Goal: Find specific page/section: Find specific page/section

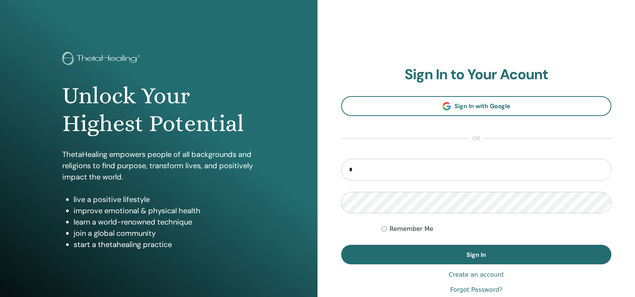
type input "*"
click at [388, 169] on input "*" at bounding box center [476, 170] width 270 height 22
type input "**********"
click at [486, 227] on div "Remember Me" at bounding box center [497, 228] width 230 height 9
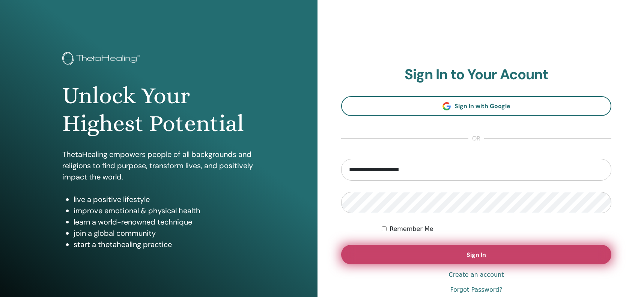
click at [468, 253] on span "Sign In" at bounding box center [477, 255] width 20 height 8
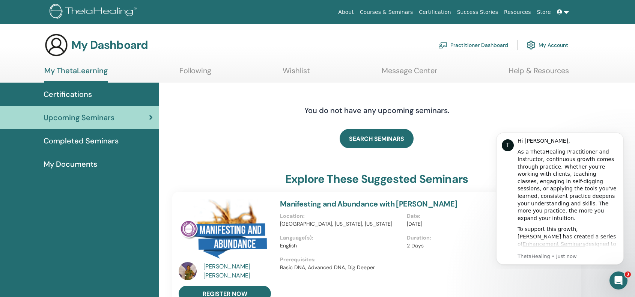
click at [51, 135] on span "Completed Seminars" at bounding box center [81, 140] width 75 height 11
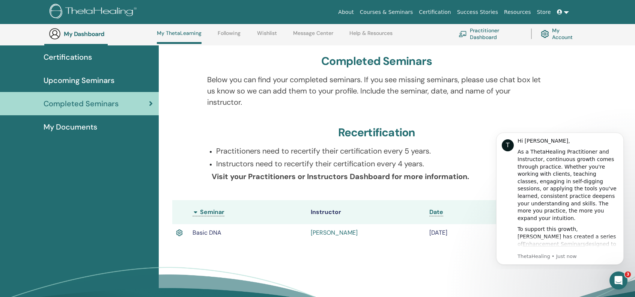
click at [396, 262] on div "Completed Seminars Below you can find your completed seminars. If you see missi…" at bounding box center [397, 193] width 476 height 297
click at [268, 160] on p "Instructors need to recertify their certification every 4 years." at bounding box center [381, 163] width 330 height 11
click at [619, 279] on icon "Open Intercom Messenger" at bounding box center [617, 279] width 12 height 12
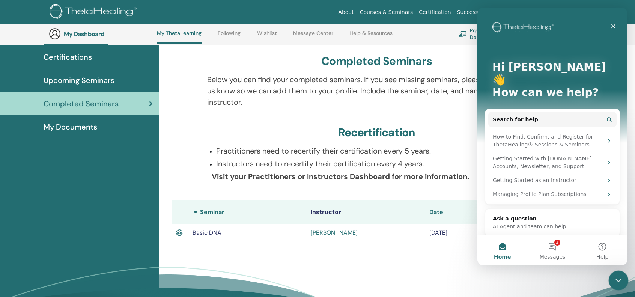
click at [620, 279] on icon "Close Intercom Messenger" at bounding box center [617, 279] width 9 height 9
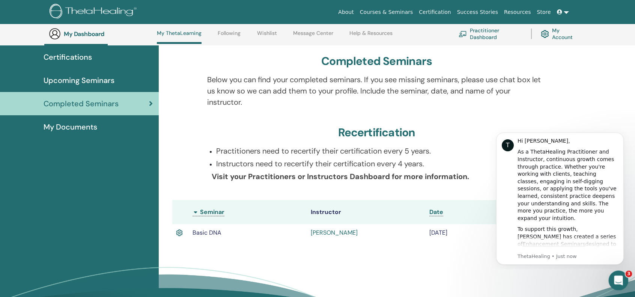
click at [623, 280] on div "Open Intercom Messenger" at bounding box center [617, 279] width 25 height 25
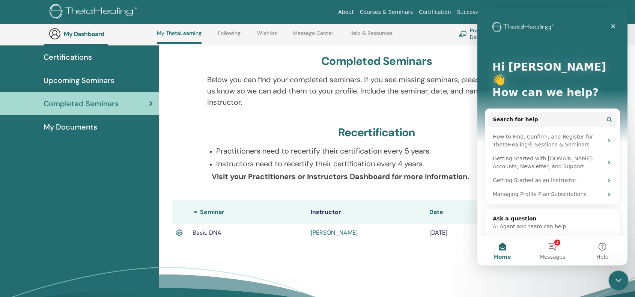
click at [623, 280] on div "Close Intercom Messenger" at bounding box center [617, 279] width 18 height 18
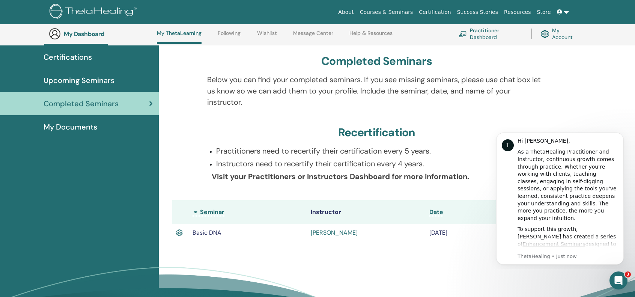
click at [210, 174] on div "Practitioners need to recertify their certification every 5 years. Instructors …" at bounding box center [377, 168] width 350 height 46
click at [619, 274] on icon "Open Intercom Messenger" at bounding box center [617, 279] width 12 height 12
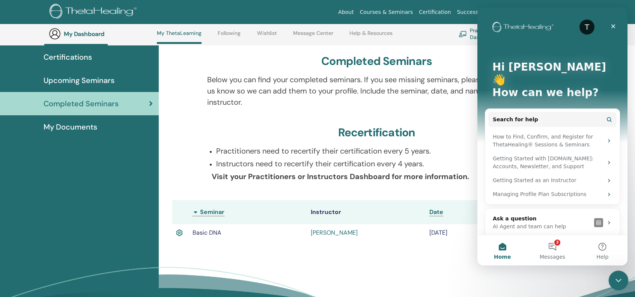
click at [620, 280] on icon "Close Intercom Messenger" at bounding box center [617, 279] width 9 height 9
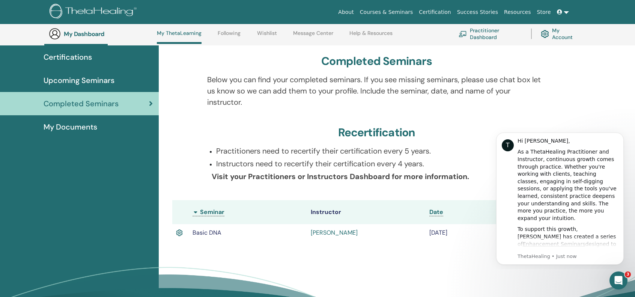
click at [337, 150] on p "Practitioners need to recertify their certification every 5 years." at bounding box center [381, 150] width 330 height 11
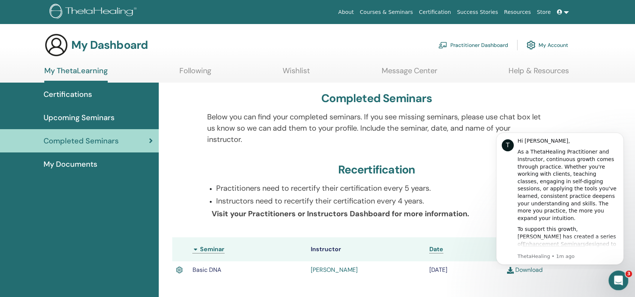
click at [618, 280] on icon "Open Intercom Messenger" at bounding box center [617, 279] width 12 height 12
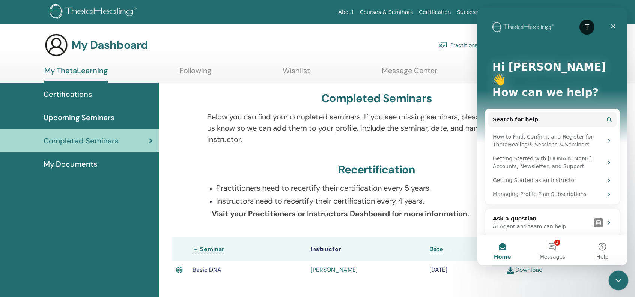
click at [618, 281] on icon "Close Intercom Messenger" at bounding box center [617, 279] width 9 height 9
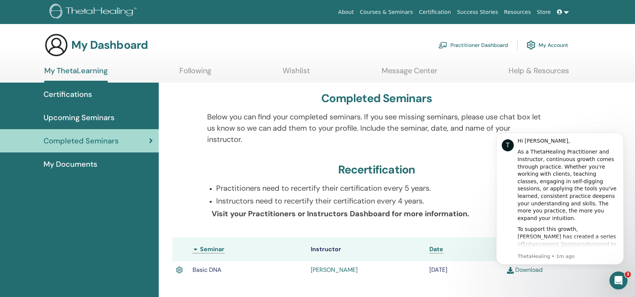
click at [380, 210] on b "Visit your Practitioners or Instructors Dashboard for more information." at bounding box center [340, 214] width 257 height 10
click at [148, 143] on div "Completed Seminars" at bounding box center [79, 140] width 147 height 11
click at [84, 167] on span "My Documents" at bounding box center [71, 163] width 54 height 11
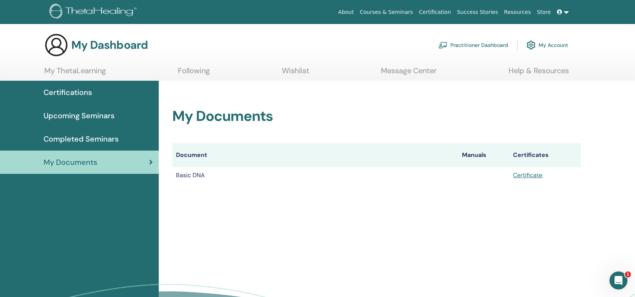
click at [85, 142] on span "Completed Seminars" at bounding box center [81, 138] width 75 height 11
